Goal: Check status: Check status

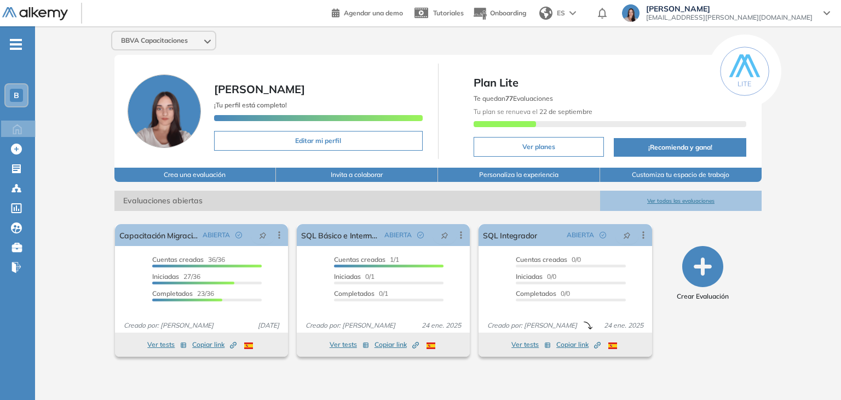
click at [21, 96] on div "B" at bounding box center [16, 95] width 13 height 13
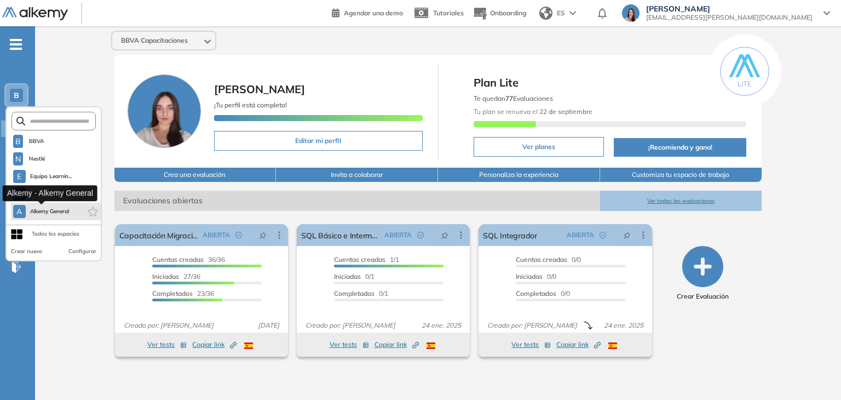
click at [64, 210] on span "Alkemy General" at bounding box center [49, 211] width 39 height 9
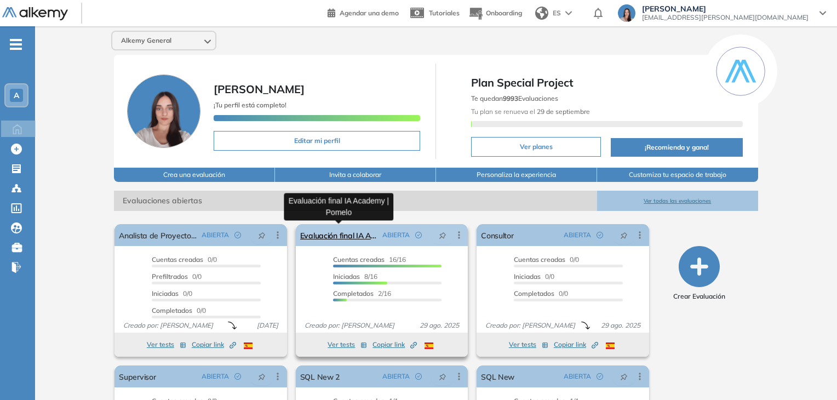
click at [321, 230] on link "Evaluación final IA Academy | Pomelo" at bounding box center [339, 235] width 78 height 22
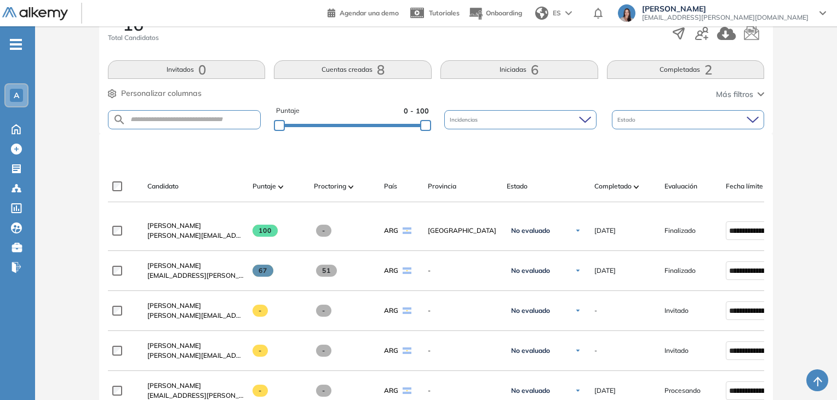
click at [630, 76] on button "Completadas 2" at bounding box center [686, 69] width 158 height 19
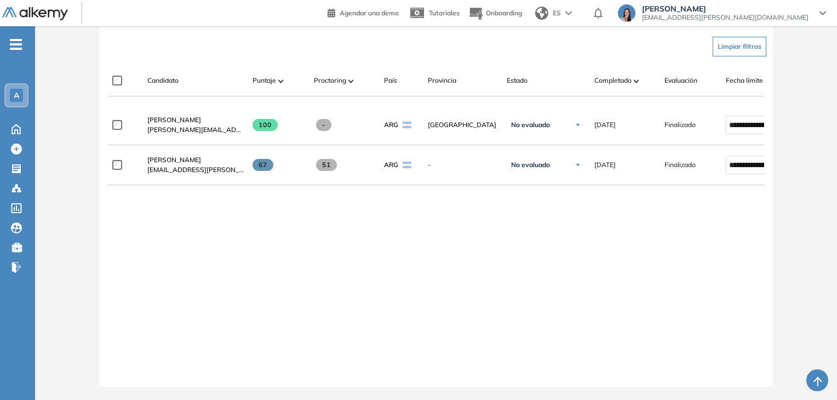
scroll to position [332, 0]
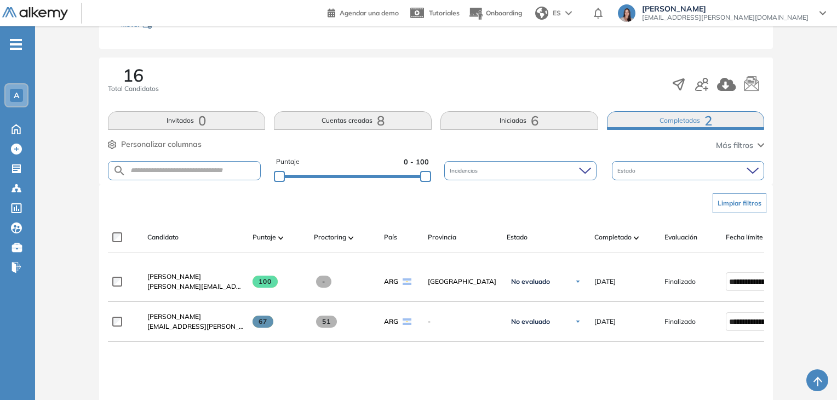
click at [493, 120] on button "Iniciadas 6" at bounding box center [519, 120] width 158 height 19
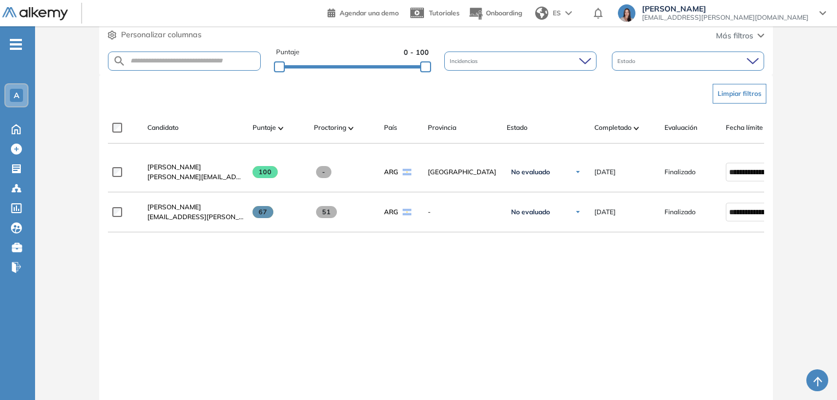
scroll to position [223, 0]
